Goal: Information Seeking & Learning: Learn about a topic

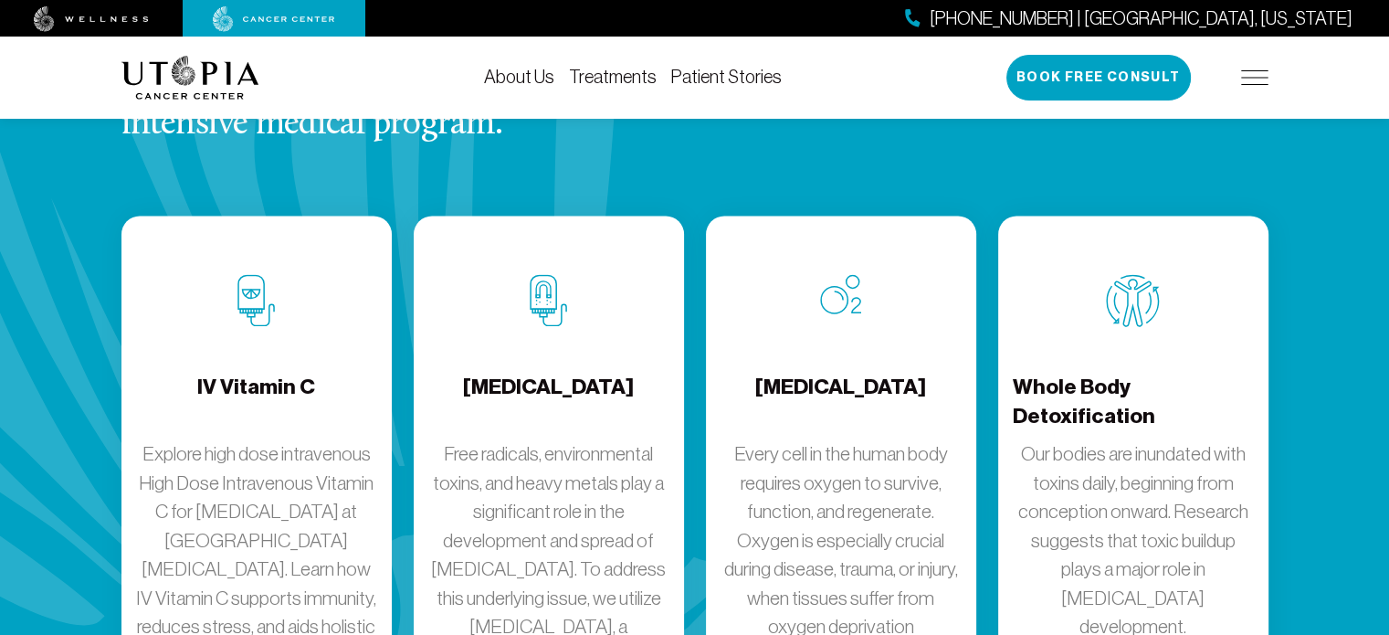
scroll to position [2466, 0]
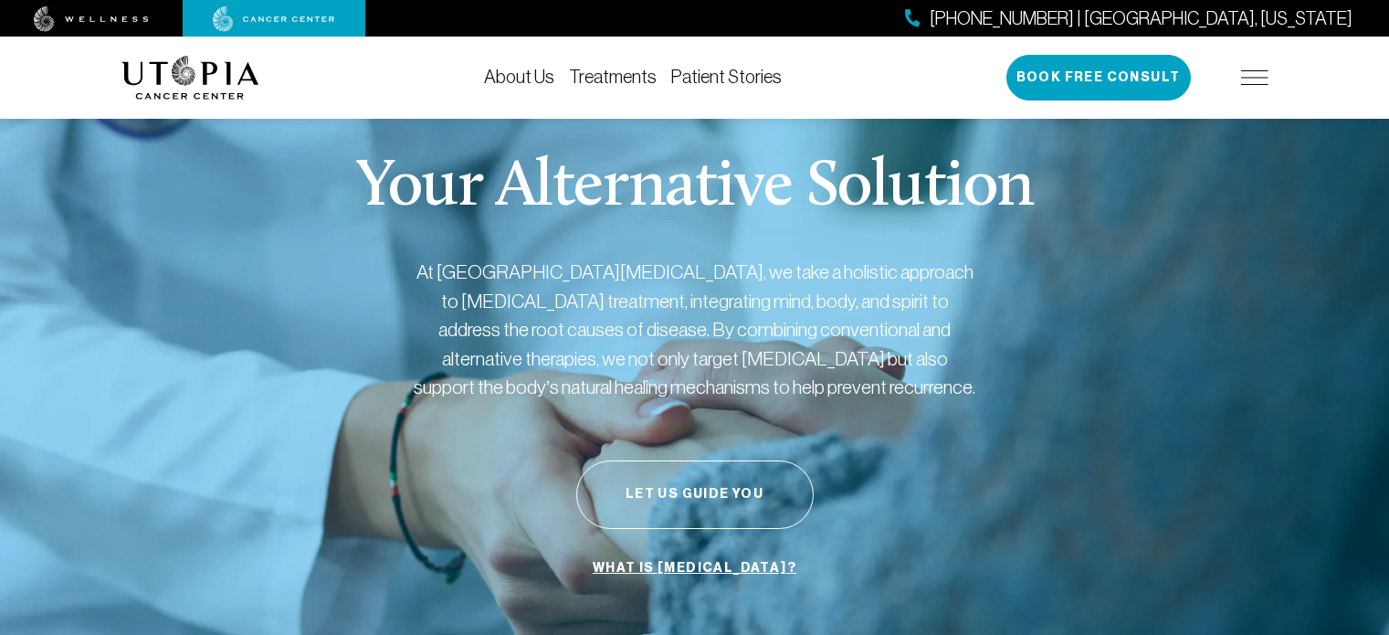
click at [284, 302] on div "Your Alternative Solution At Utopia Cancer Center, we take a holistic approach …" at bounding box center [694, 370] width 1147 height 576
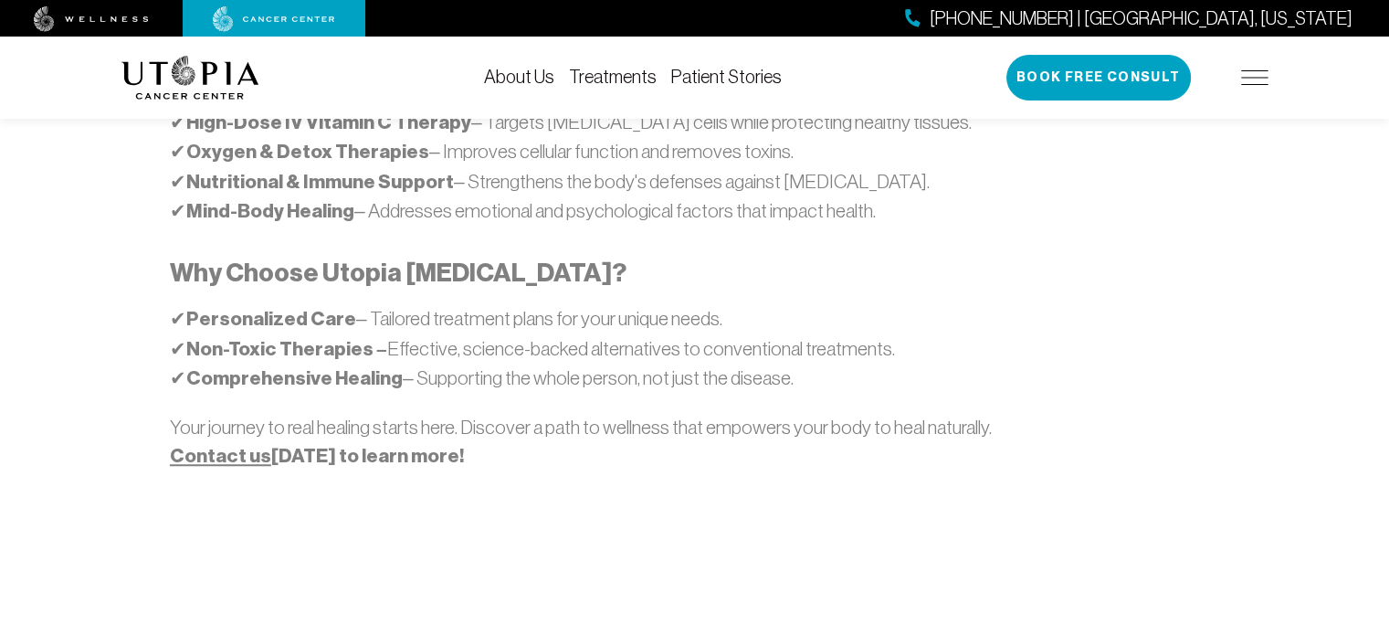
scroll to position [1461, 0]
